Goal: Task Accomplishment & Management: Complete application form

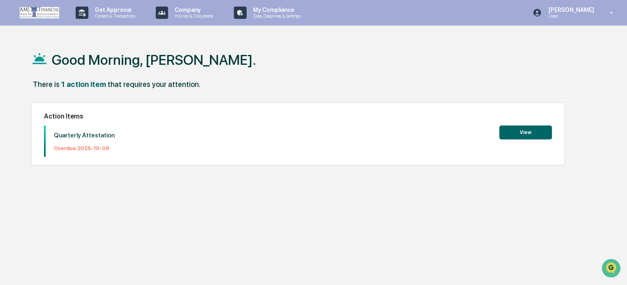
click at [527, 131] on button "View" at bounding box center [525, 133] width 53 height 14
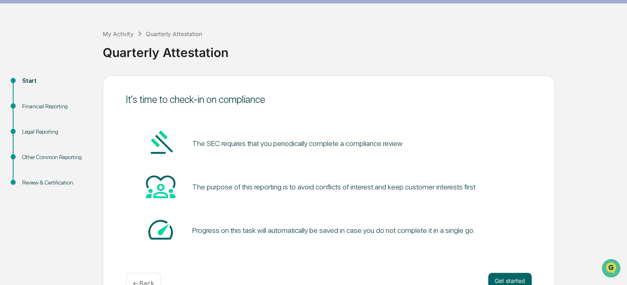
scroll to position [45, 0]
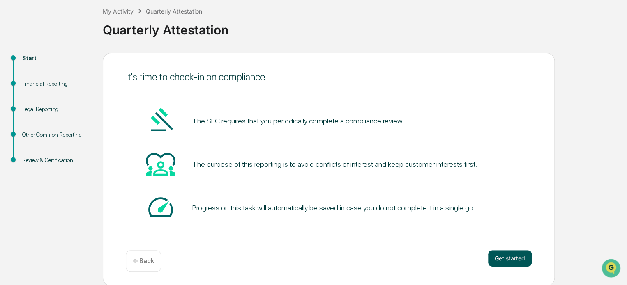
click at [510, 259] on button "Get started" at bounding box center [510, 259] width 44 height 16
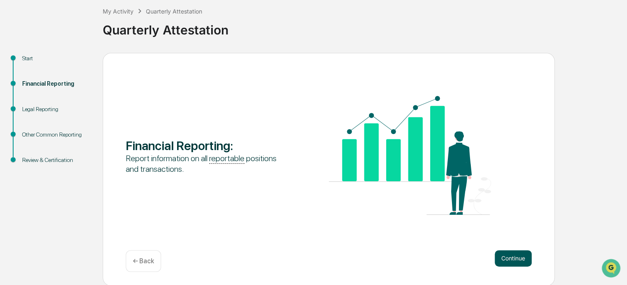
click at [520, 257] on button "Continue" at bounding box center [513, 259] width 37 height 16
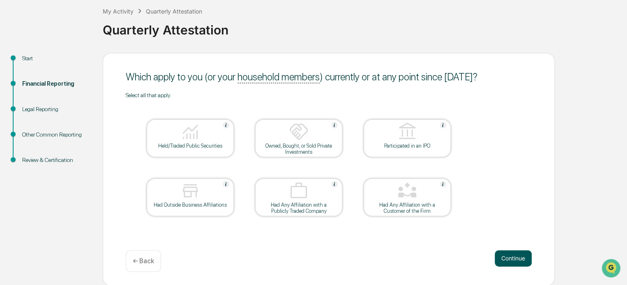
click at [513, 260] on button "Continue" at bounding box center [513, 259] width 37 height 16
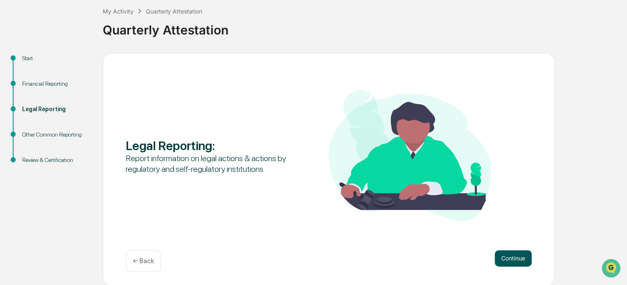
click at [512, 257] on button "Continue" at bounding box center [513, 259] width 37 height 16
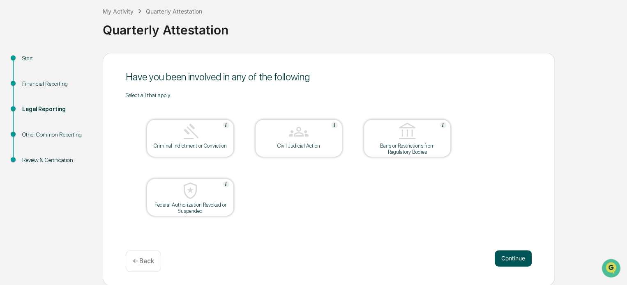
click at [511, 259] on button "Continue" at bounding box center [513, 259] width 37 height 16
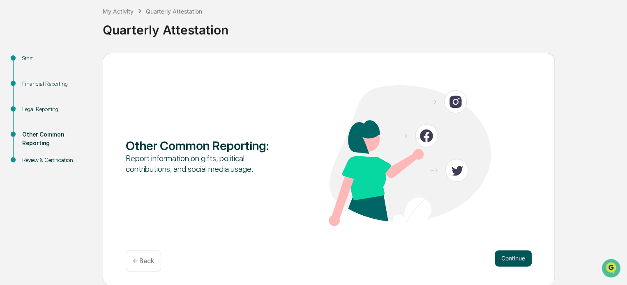
click at [506, 259] on button "Continue" at bounding box center [513, 259] width 37 height 16
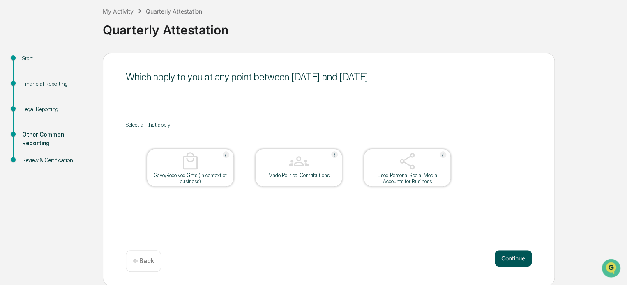
click at [517, 260] on button "Continue" at bounding box center [513, 259] width 37 height 16
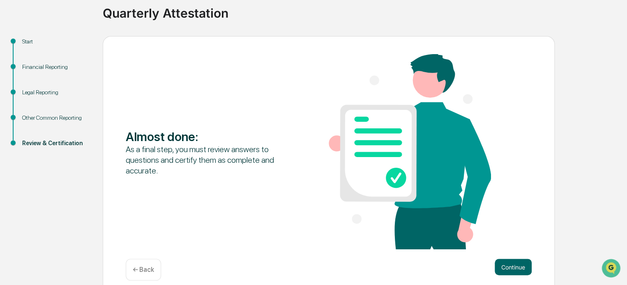
scroll to position [71, 0]
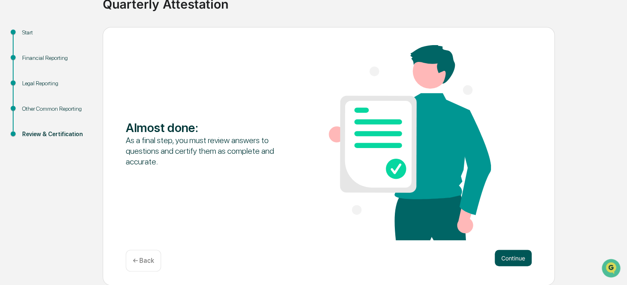
click at [506, 258] on button "Continue" at bounding box center [513, 258] width 37 height 16
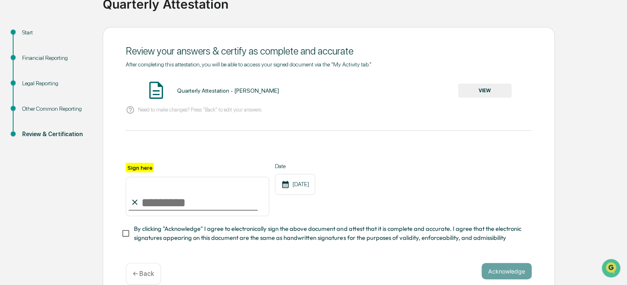
click at [158, 204] on input "Sign here" at bounding box center [197, 196] width 143 height 39
type input "**********"
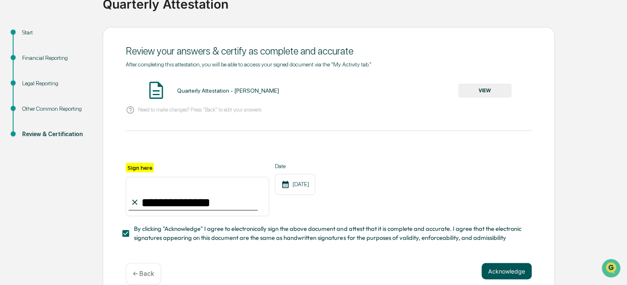
click at [511, 275] on button "Acknowledge" at bounding box center [506, 271] width 50 height 16
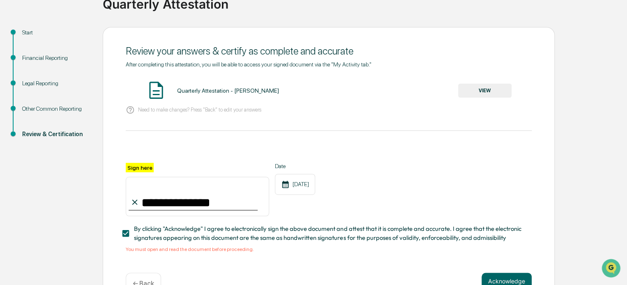
scroll to position [97, 0]
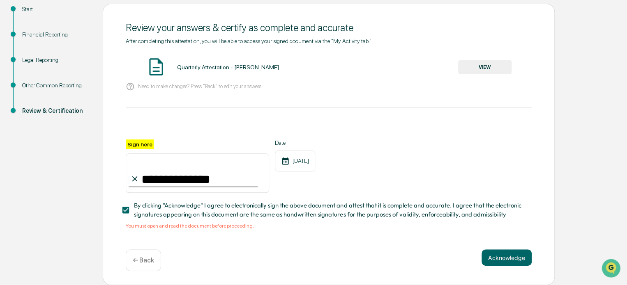
click at [484, 64] on button "VIEW" at bounding box center [484, 67] width 53 height 14
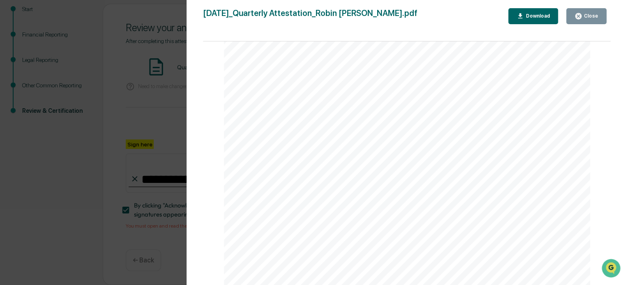
scroll to position [1929, 0]
click at [580, 16] on icon "button" at bounding box center [578, 16] width 6 height 6
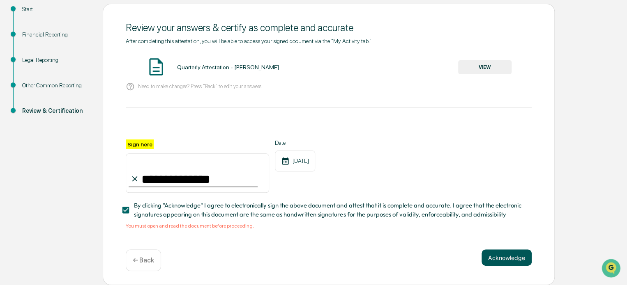
click at [513, 258] on button "Acknowledge" at bounding box center [506, 258] width 50 height 16
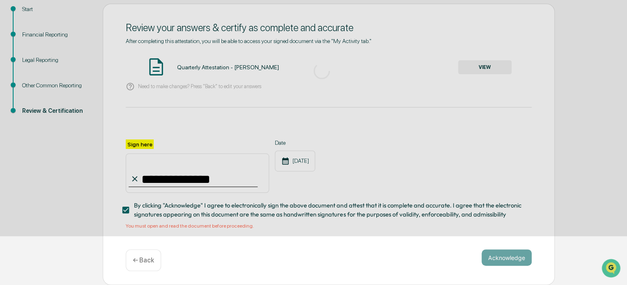
scroll to position [45, 0]
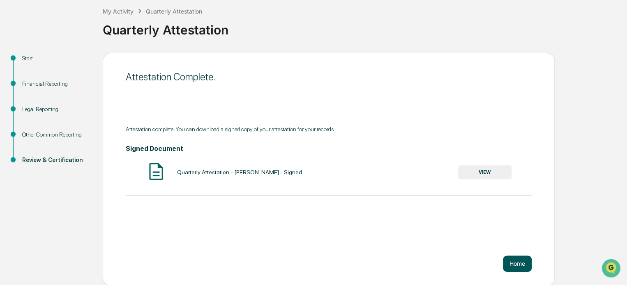
click at [508, 262] on button "Home" at bounding box center [517, 264] width 29 height 16
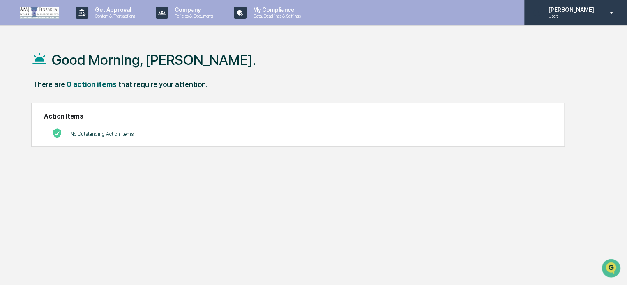
click at [613, 12] on icon at bounding box center [611, 13] width 14 height 8
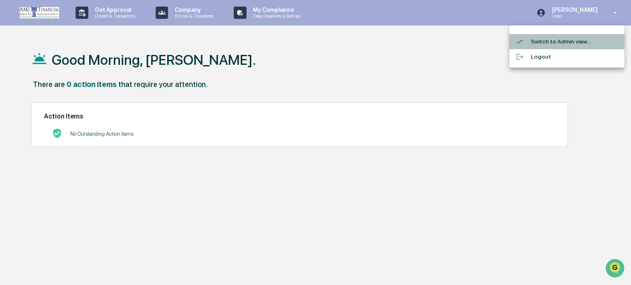
click at [548, 41] on li "Switch to Admin view..." at bounding box center [566, 41] width 115 height 15
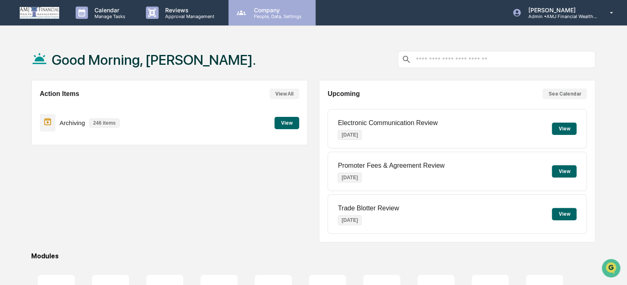
click at [260, 11] on p "Company" at bounding box center [276, 10] width 58 height 7
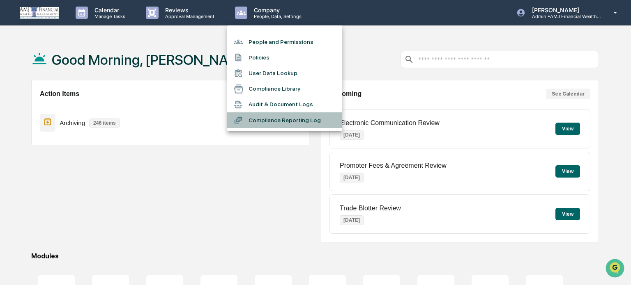
click at [254, 120] on li "Compliance Reporting Log" at bounding box center [284, 121] width 115 height 16
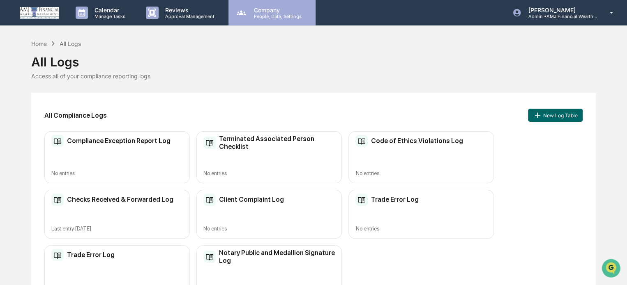
click at [266, 15] on p "People, Data, Settings" at bounding box center [276, 17] width 58 height 6
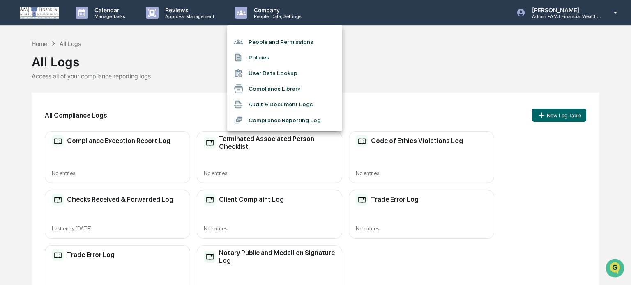
click at [255, 42] on li "People and Permissions" at bounding box center [284, 42] width 115 height 16
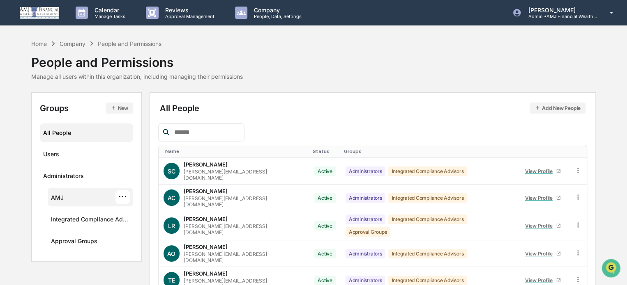
click at [55, 198] on div "AMJ" at bounding box center [57, 199] width 13 height 10
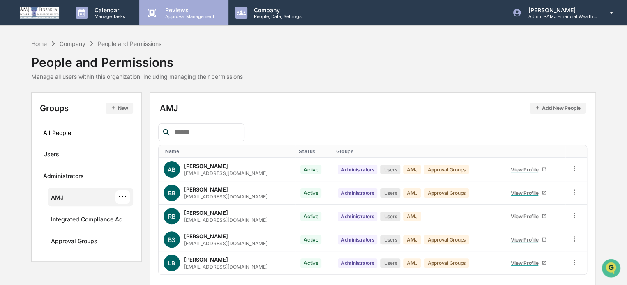
click at [170, 8] on p "Reviews" at bounding box center [189, 10] width 60 height 7
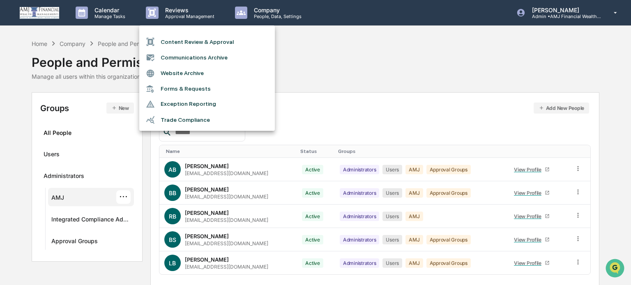
click at [559, 12] on div at bounding box center [315, 142] width 631 height 285
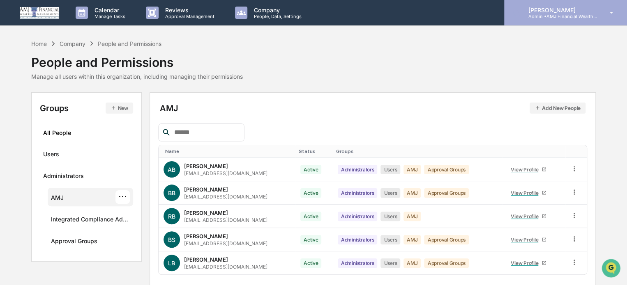
click at [610, 13] on icon at bounding box center [611, 13] width 14 height 8
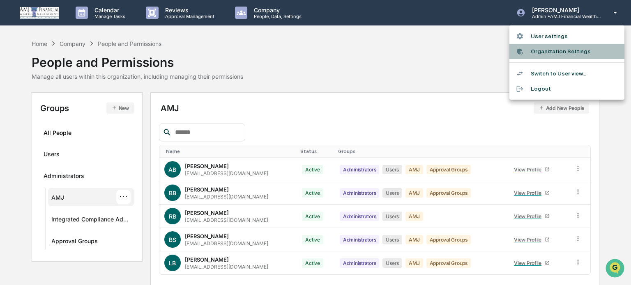
click at [542, 51] on li "Organization Settings" at bounding box center [566, 51] width 115 height 15
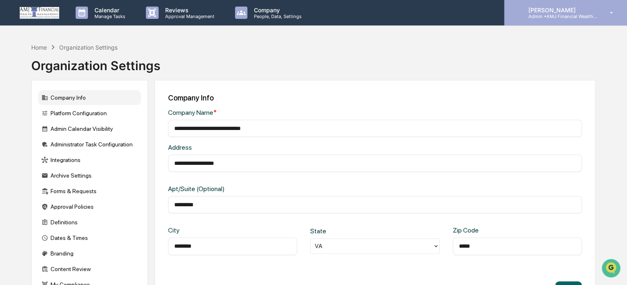
click at [611, 14] on icon at bounding box center [611, 13] width 14 height 8
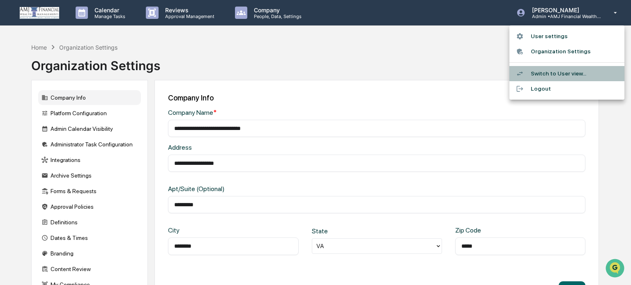
click at [556, 72] on li "Switch to User view..." at bounding box center [566, 73] width 115 height 15
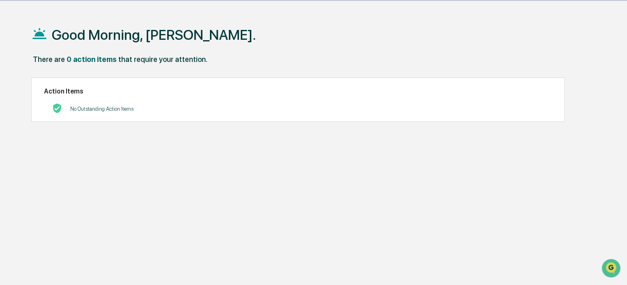
scroll to position [39, 0]
